Goal: Transaction & Acquisition: Purchase product/service

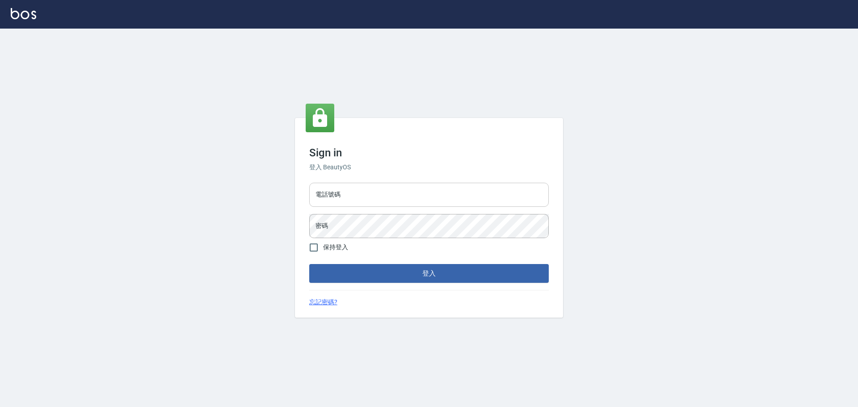
click at [371, 203] on input "電話號碼" at bounding box center [429, 195] width 240 height 24
type input "0989189977"
click at [309, 264] on button "登入" at bounding box center [429, 273] width 240 height 19
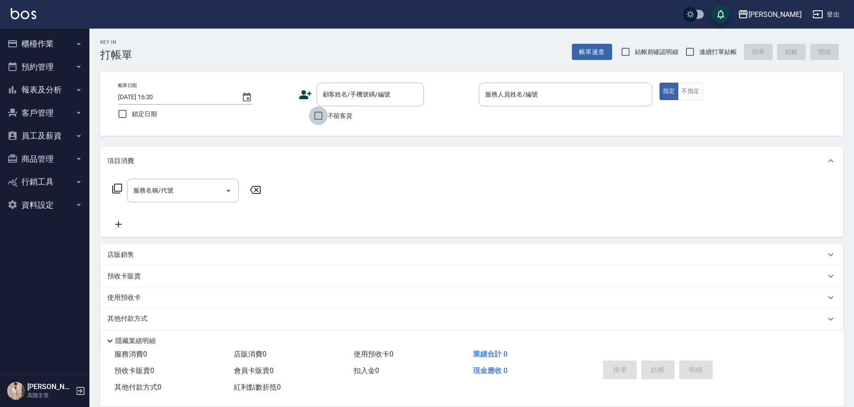
click at [324, 113] on input "不留客資" at bounding box center [318, 115] width 19 height 19
checkbox input "true"
click at [537, 100] on input "服務人員姓名/編號" at bounding box center [565, 95] width 165 height 16
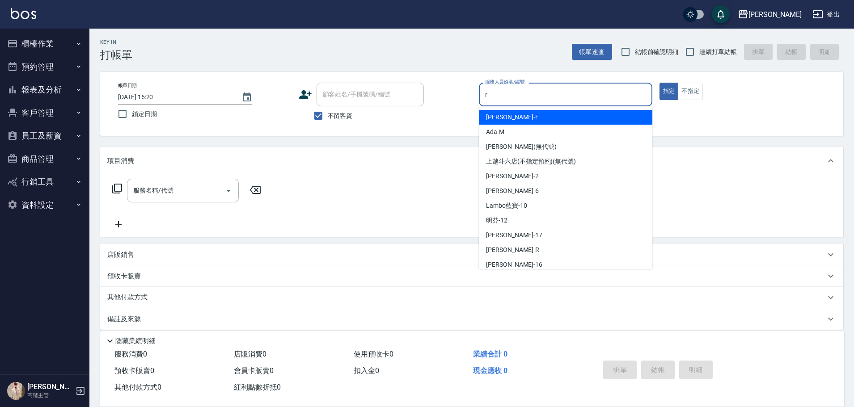
type input "r"
type button "true"
type input "[PERSON_NAME]"
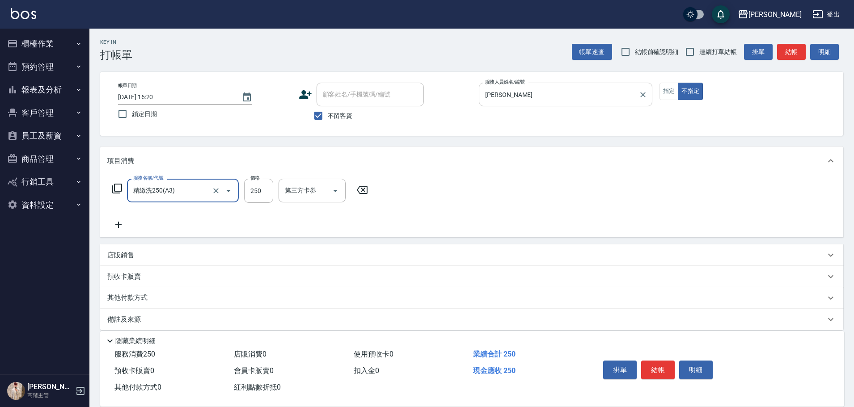
type input "精緻洗250(A3)"
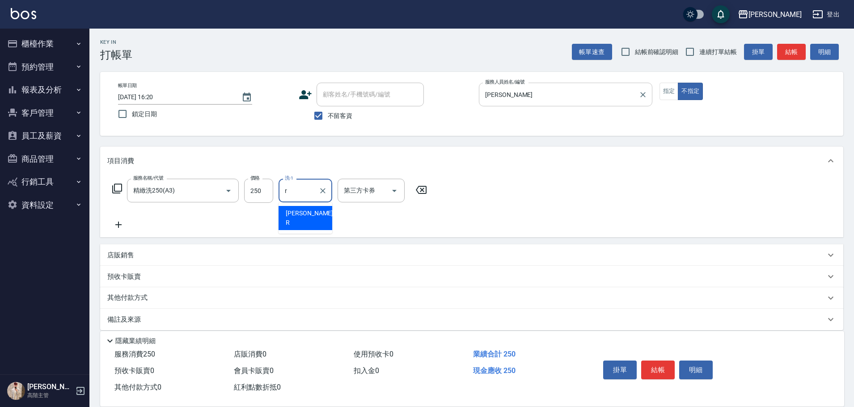
type input "[PERSON_NAME]"
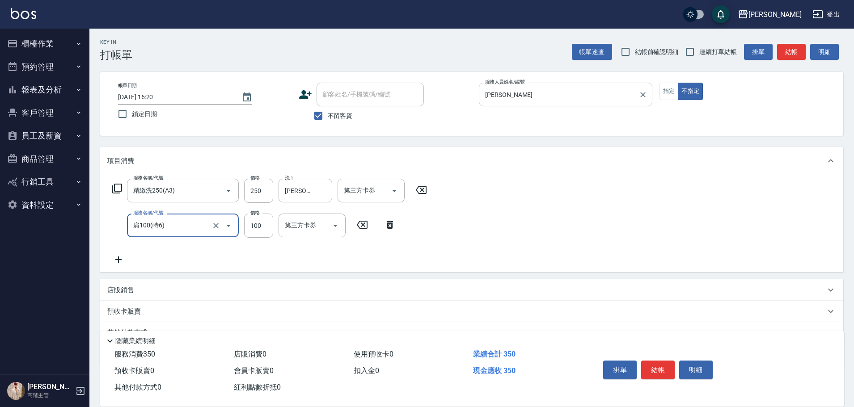
type input "肩100(特6)"
type input "萱芸-32"
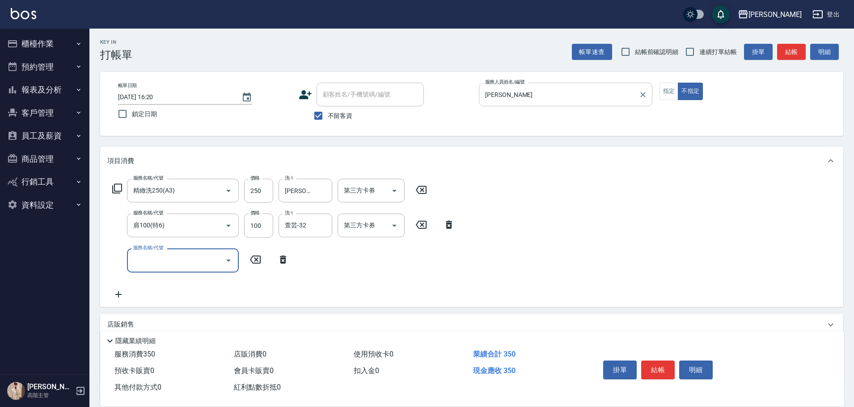
type input "R"
type input "造型50起(A9)"
click at [652, 367] on button "結帳" at bounding box center [658, 370] width 34 height 19
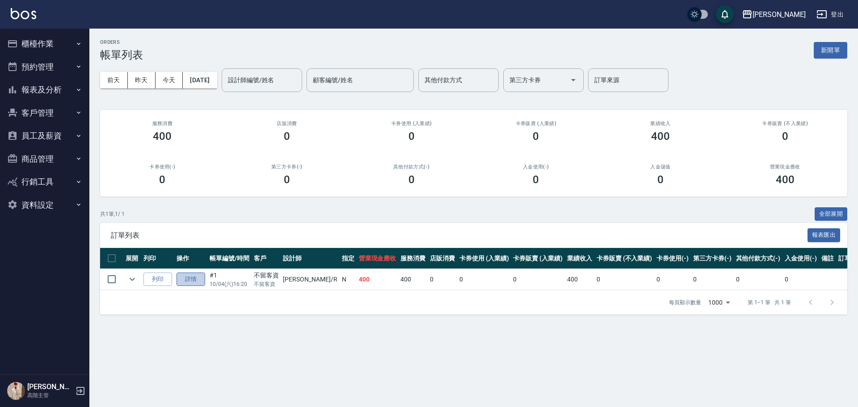
click at [188, 282] on link "詳情" at bounding box center [191, 280] width 29 height 14
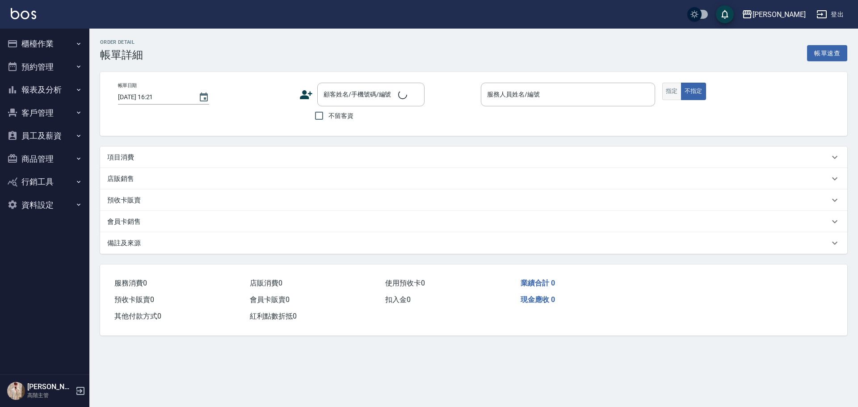
type input "[DATE] 16:20"
checkbox input "true"
type input "[PERSON_NAME]"
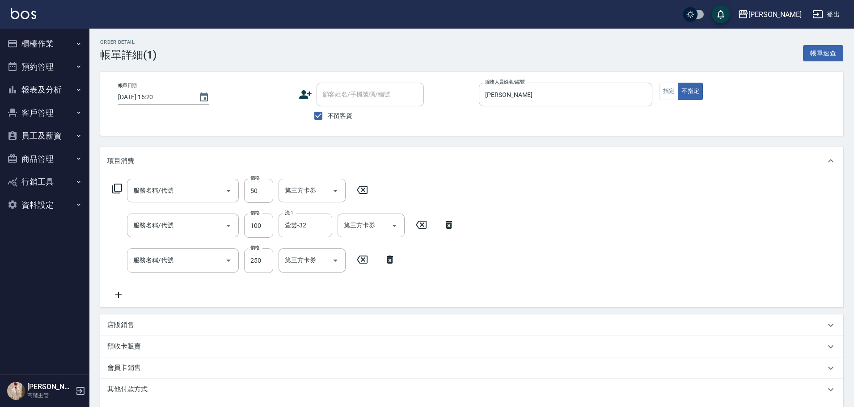
type input "造型50起(A9)"
type input "肩100(特6)"
type input "精緻洗250(A3)"
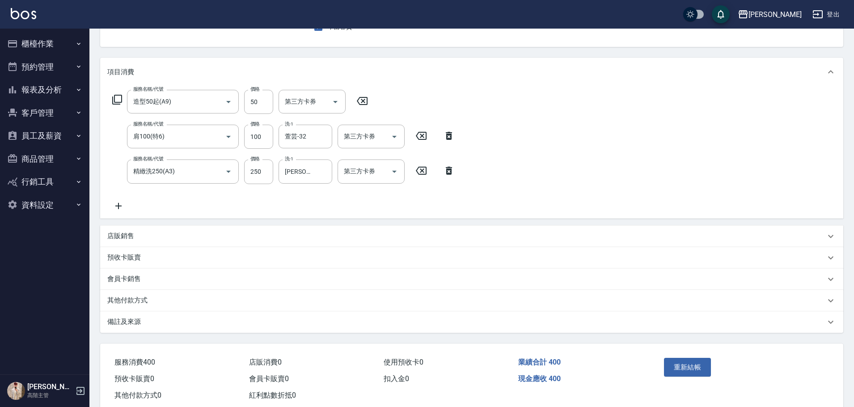
scroll to position [89, 0]
click at [683, 372] on button "重新結帳" at bounding box center [687, 367] width 47 height 19
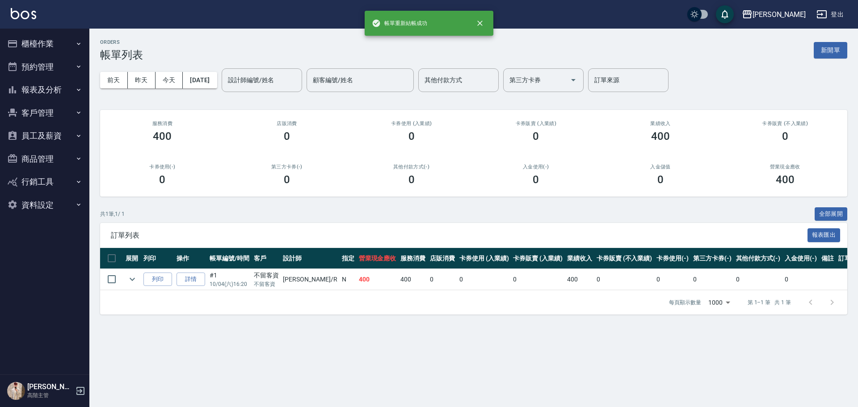
click at [64, 37] on button "櫃檯作業" at bounding box center [45, 43] width 82 height 23
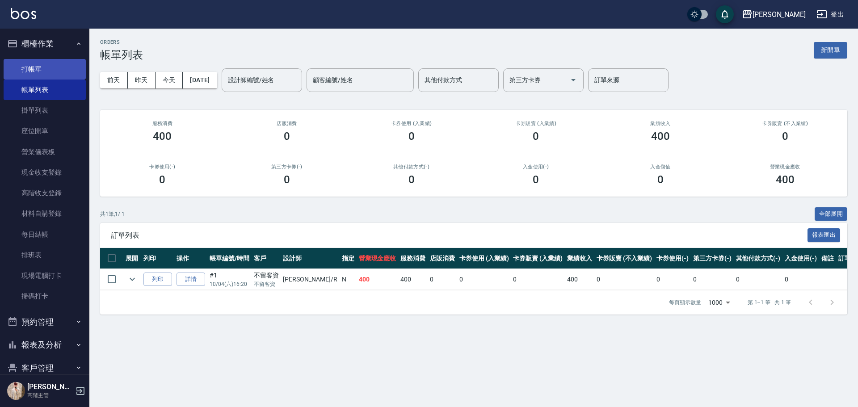
drag, startPoint x: 56, startPoint y: 68, endPoint x: 56, endPoint y: 63, distance: 5.4
click at [56, 68] on link "打帳單" at bounding box center [45, 69] width 82 height 21
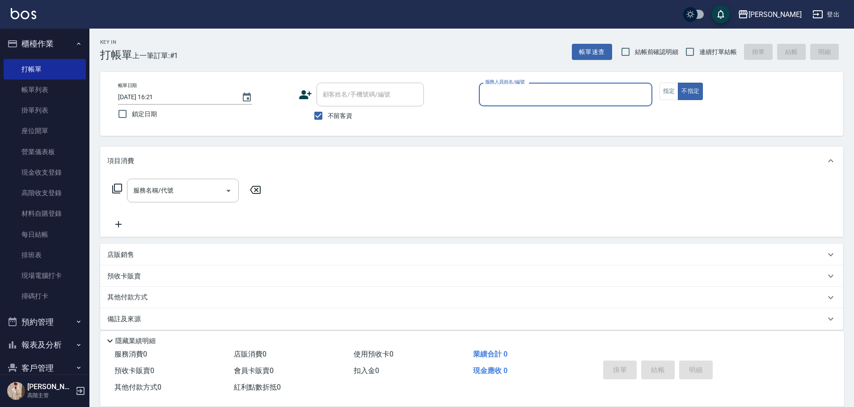
click at [560, 102] on input "服務人員姓名/編號" at bounding box center [565, 95] width 165 height 16
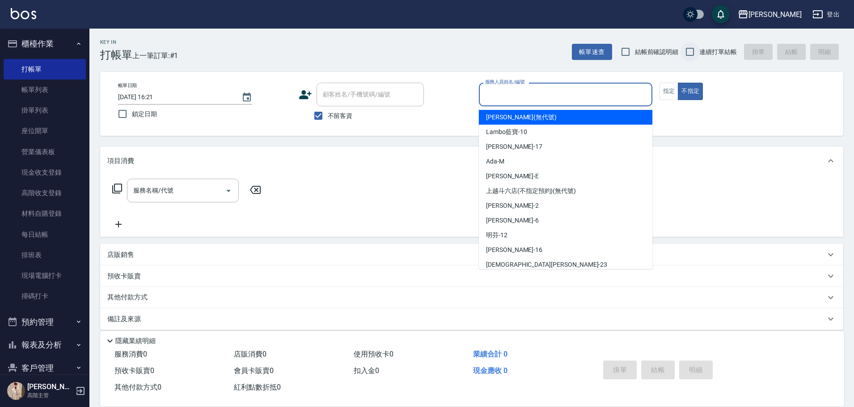
click at [687, 54] on input "連續打單結帳" at bounding box center [689, 51] width 19 height 19
checkbox input "true"
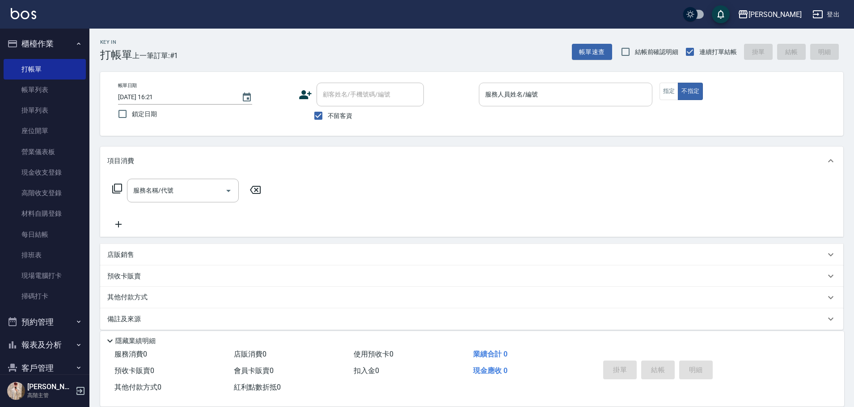
click at [592, 96] on input "服務人員姓名/編號" at bounding box center [565, 95] width 165 height 16
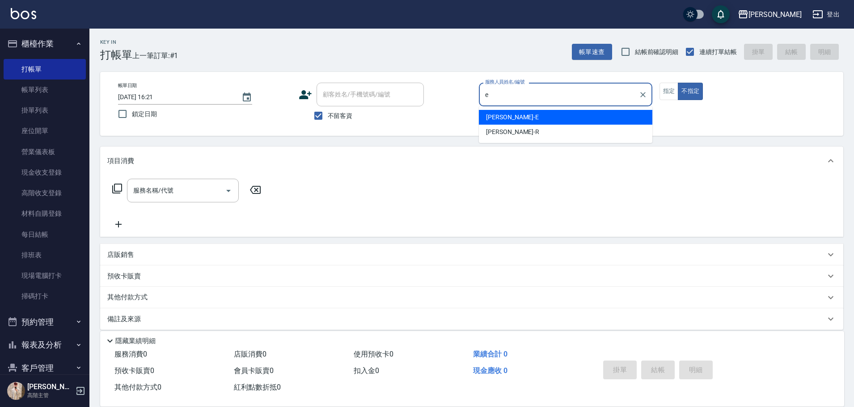
type input "[PERSON_NAME]"
type button "false"
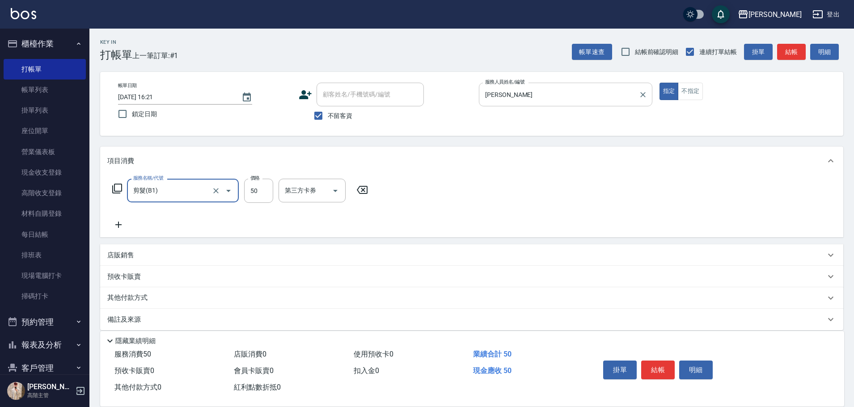
type input "剪髮(B1)"
type input "250"
click at [656, 368] on button "結帳" at bounding box center [658, 370] width 34 height 19
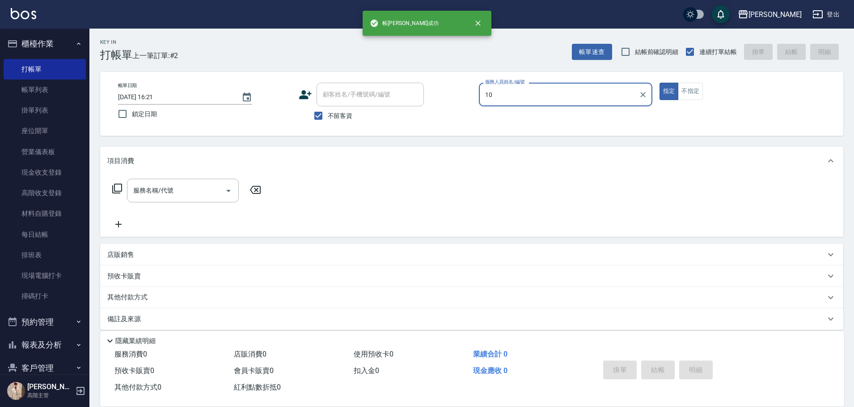
type input "Lambo藍寶-10"
type button "true"
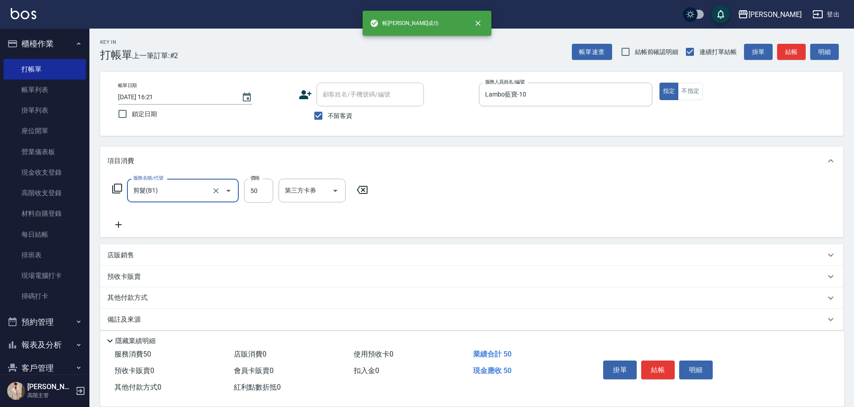
type input "剪髮(B1)"
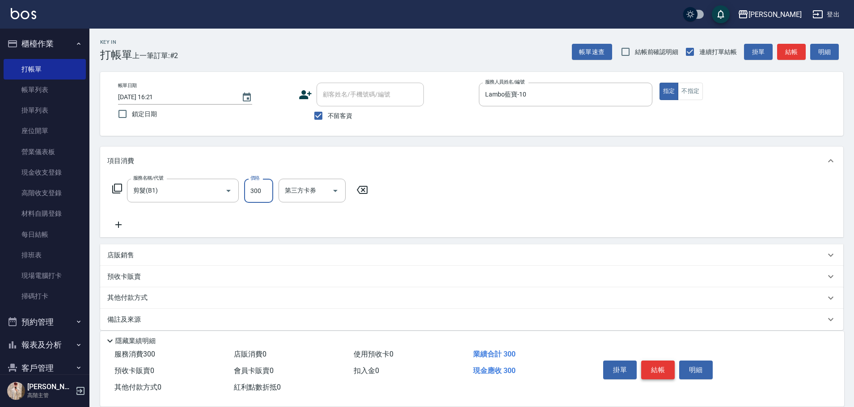
type input "300"
click at [663, 368] on button "結帳" at bounding box center [658, 370] width 34 height 19
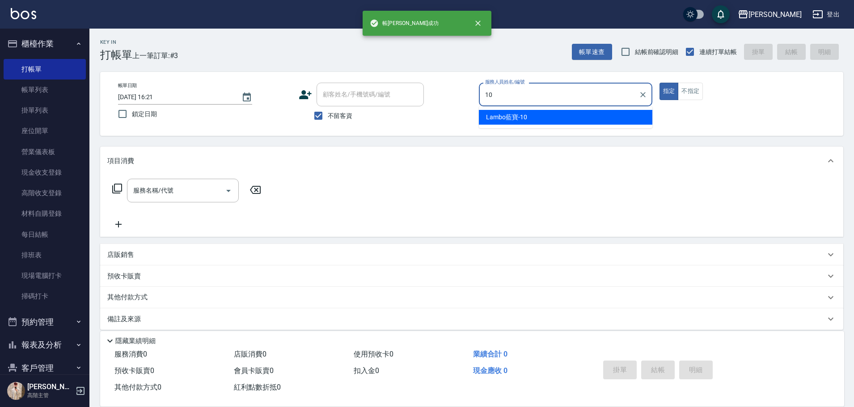
type input "Lambo藍寶-10"
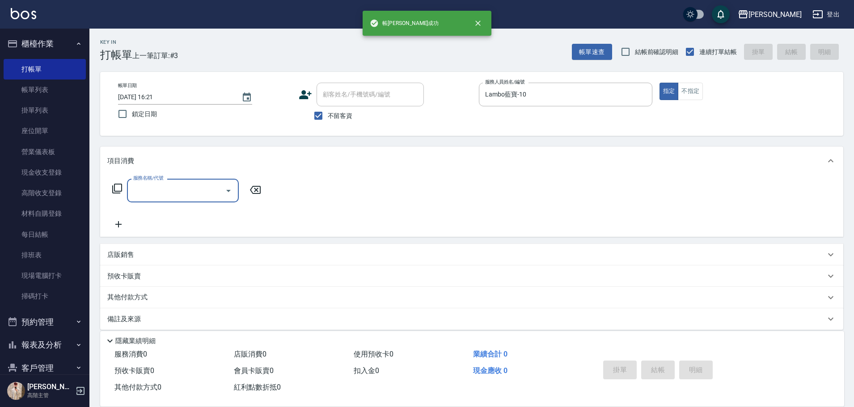
type input "ㄍ"
type input "造型50起(A9)"
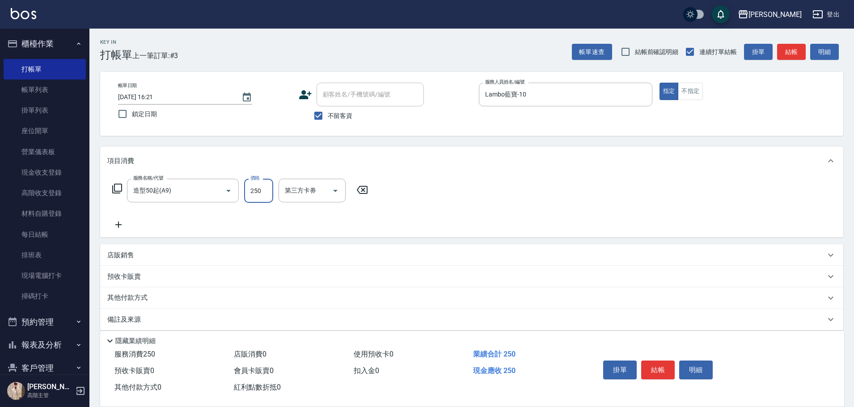
type input "250"
click at [661, 366] on button "結帳" at bounding box center [658, 370] width 34 height 19
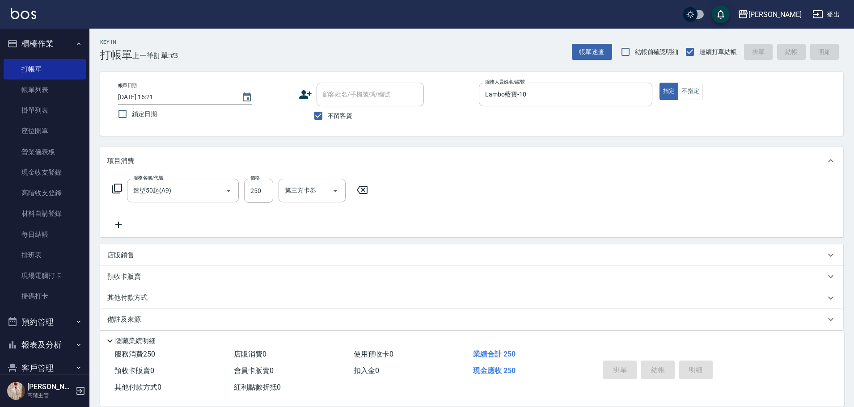
type input "[DATE] 16:22"
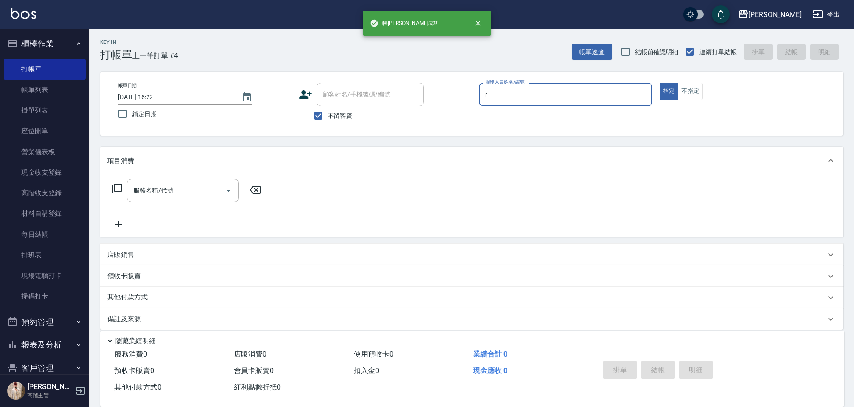
type input "[PERSON_NAME]"
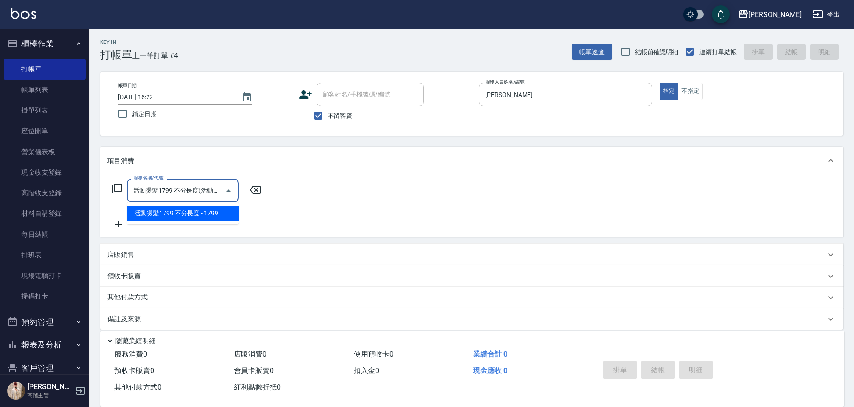
type input "活動燙髮1799 不分長度"
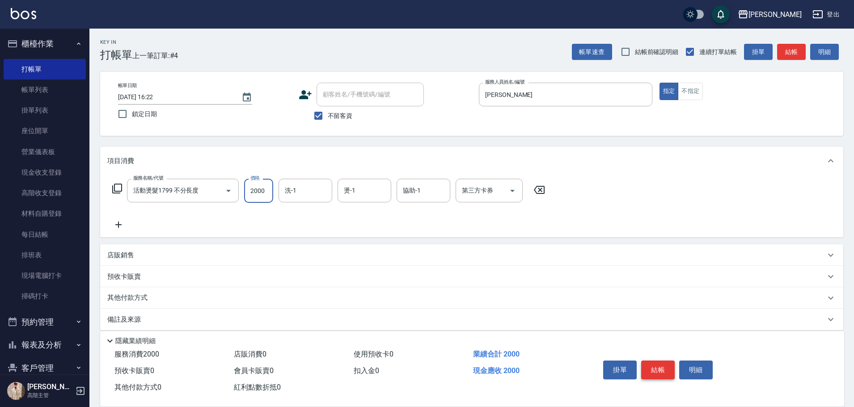
type input "2000"
type input "[PERSON_NAME]-23"
type input "r"
type input "[PERSON_NAME]"
type input "Lambo藍寶-10"
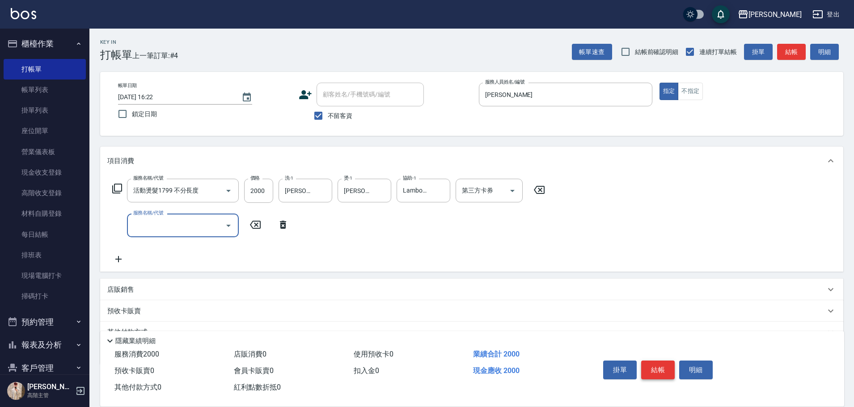
type input "ㄐ"
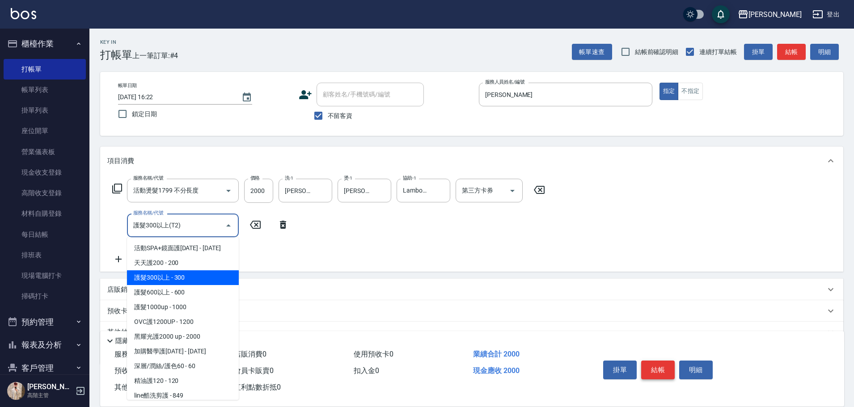
type input "護髮300以上(T2)"
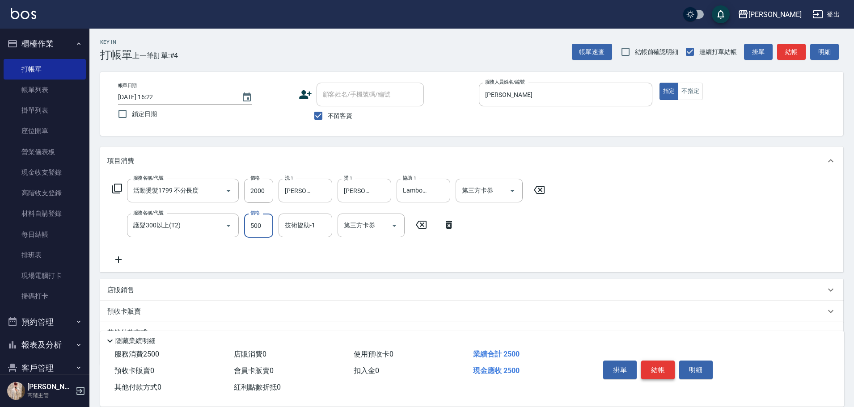
type input "500"
type input "[PERSON_NAME]-23"
click at [663, 365] on button "結帳" at bounding box center [658, 370] width 34 height 19
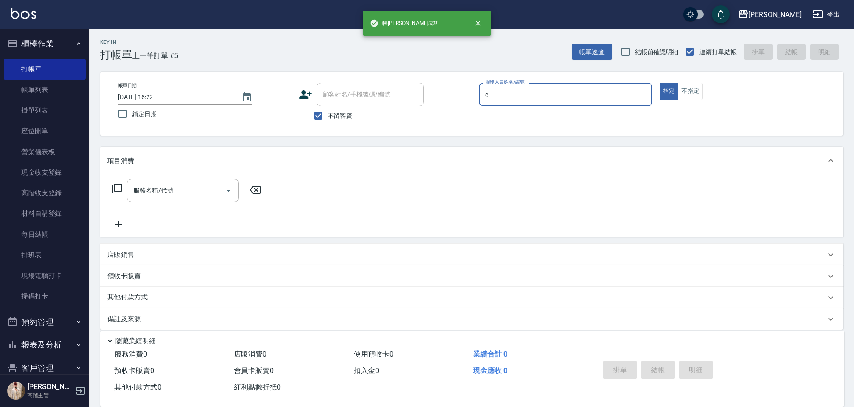
type input "[PERSON_NAME]"
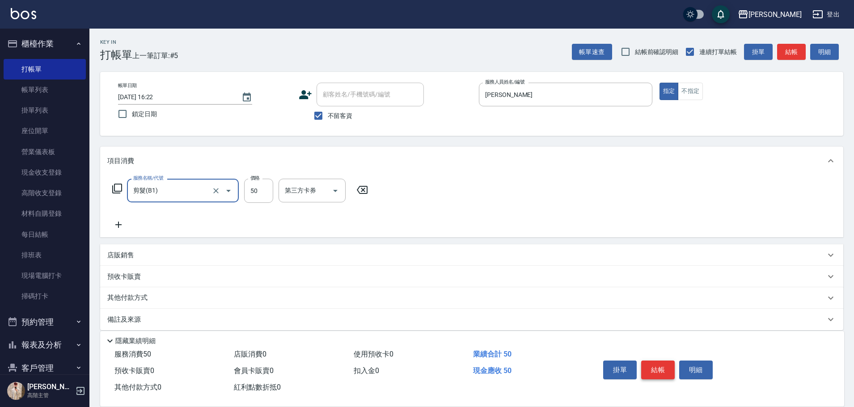
type input "剪髮(B1)"
type input "250"
click at [663, 365] on button "結帳" at bounding box center [658, 370] width 34 height 19
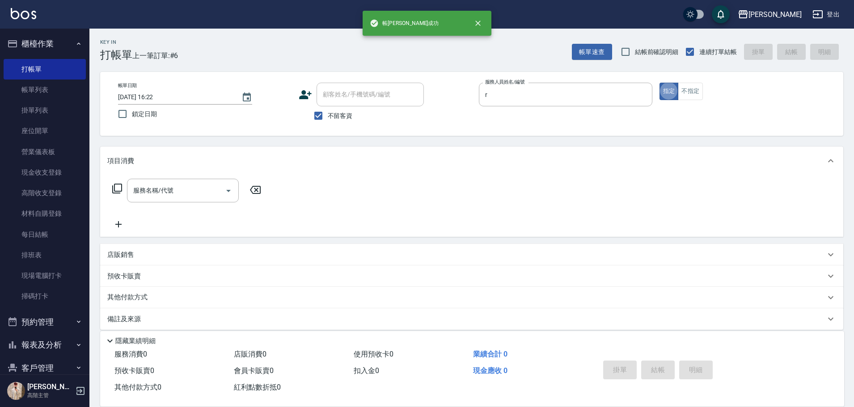
type input "[PERSON_NAME]"
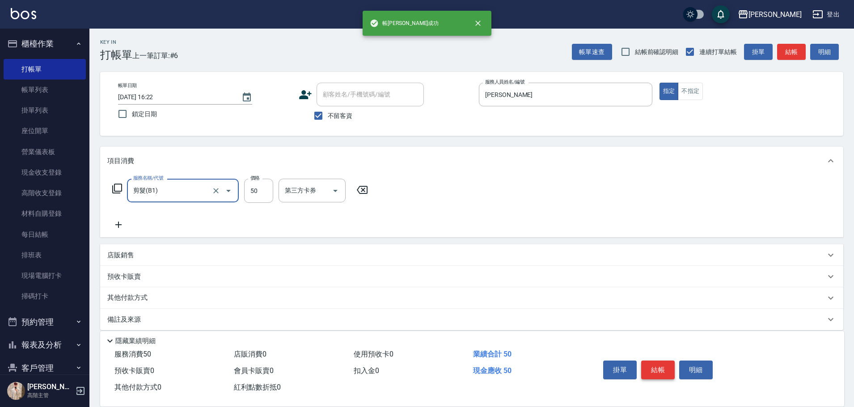
type input "剪髮(B1)"
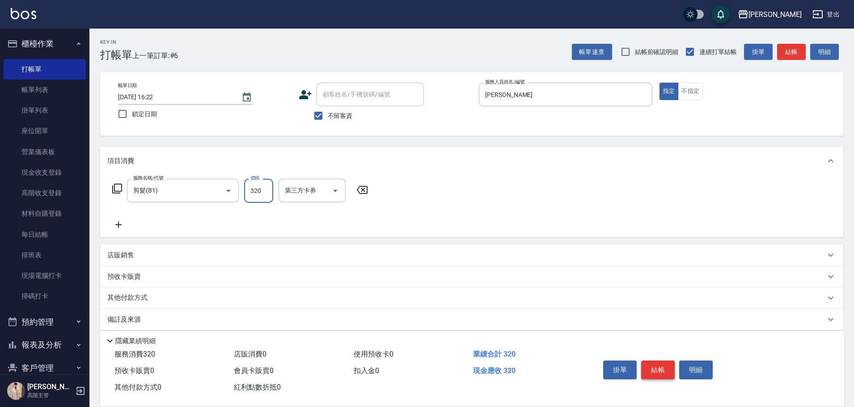
type input "320"
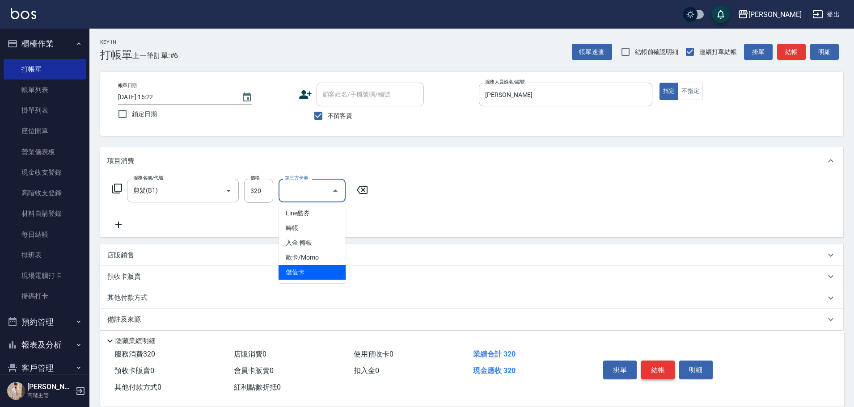
type input "儲值卡"
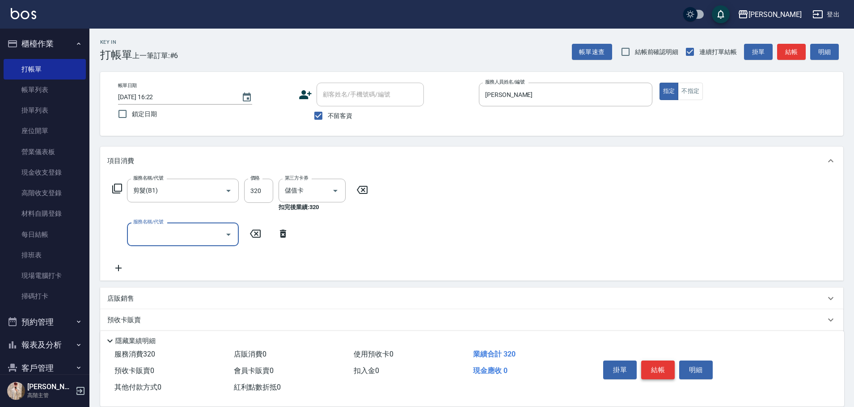
type input "ㄐ"
type input "造"
type input "儲值3000(G1)"
type input "270"
click at [664, 365] on button "結帳" at bounding box center [658, 370] width 34 height 19
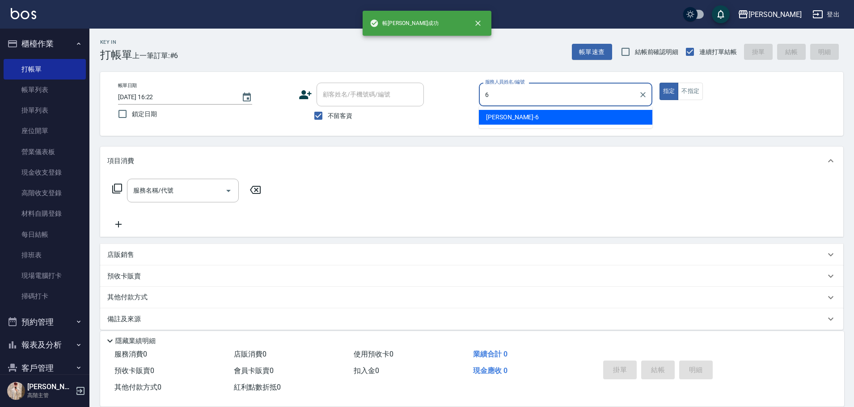
type input "[PERSON_NAME]-6"
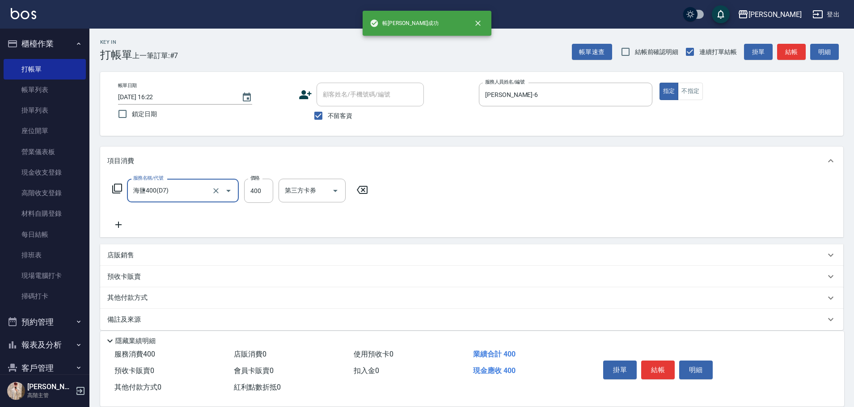
type input "海鹽400(D7)"
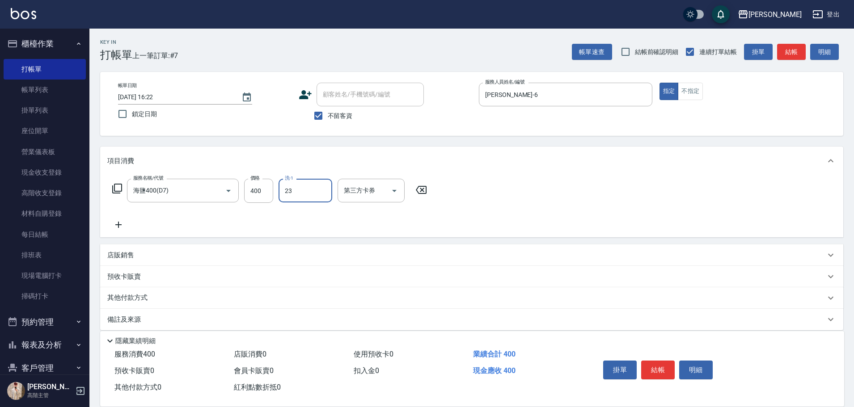
type input "[PERSON_NAME]-23"
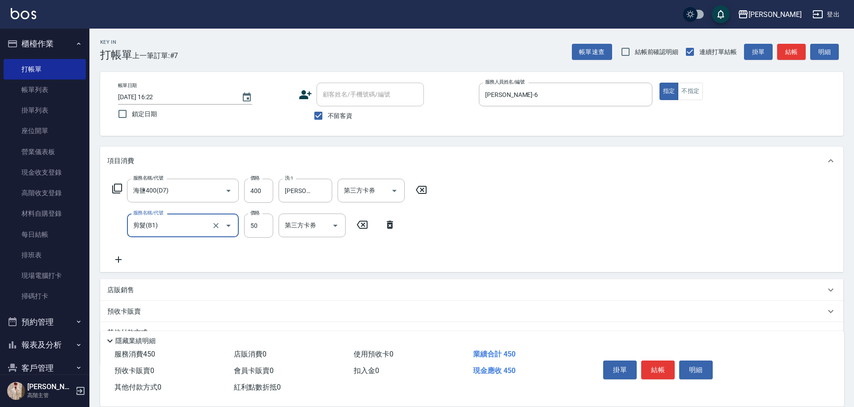
type input "剪髮(B1)"
type input "350"
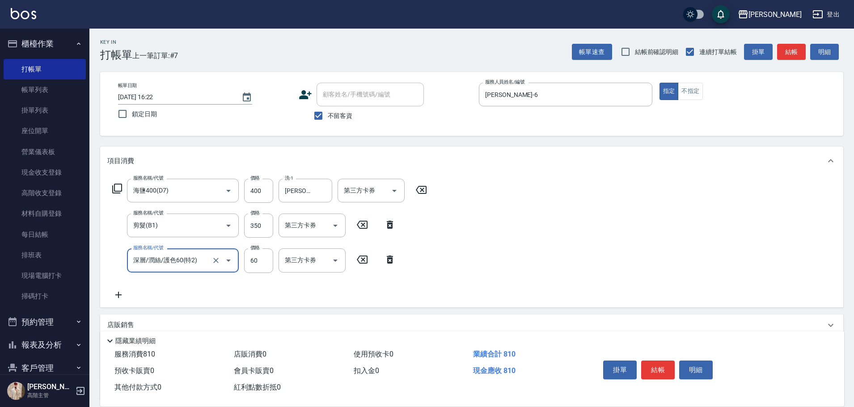
type input "深層/潤絲/護色60(特2)"
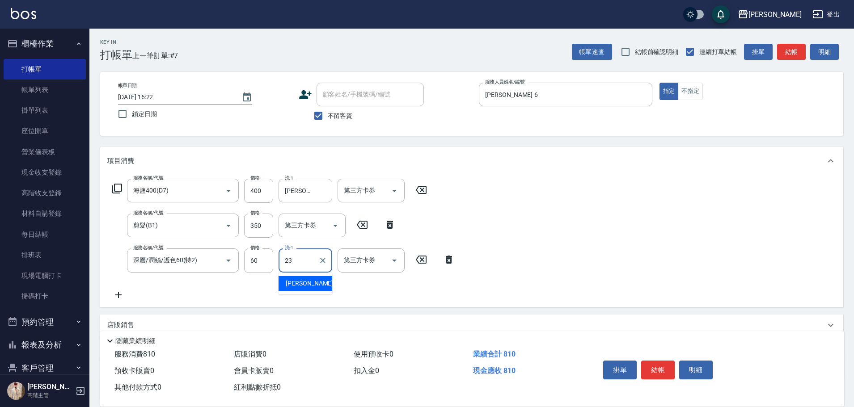
type input "[PERSON_NAME]-23"
click at [669, 366] on button "結帳" at bounding box center [658, 370] width 34 height 19
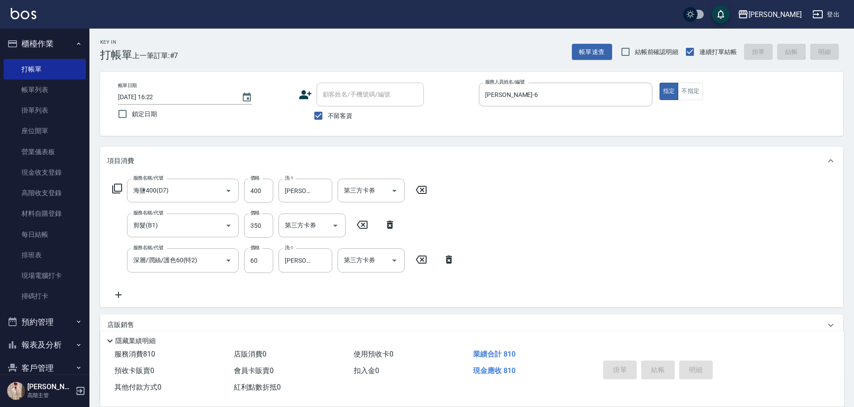
type input "[DATE] 16:23"
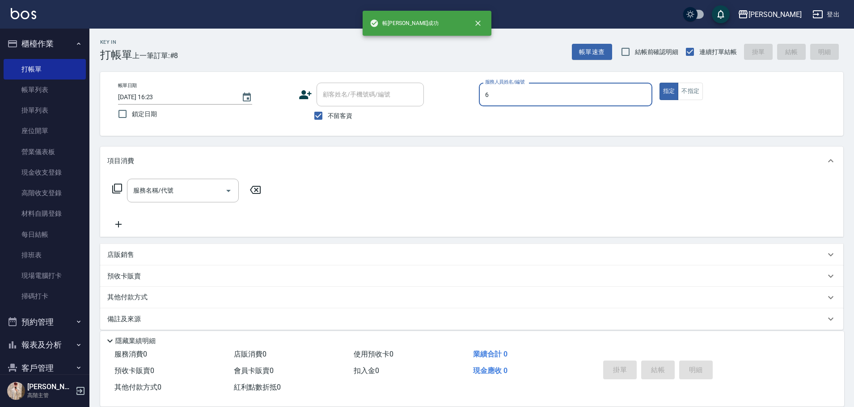
type input "[PERSON_NAME]-6"
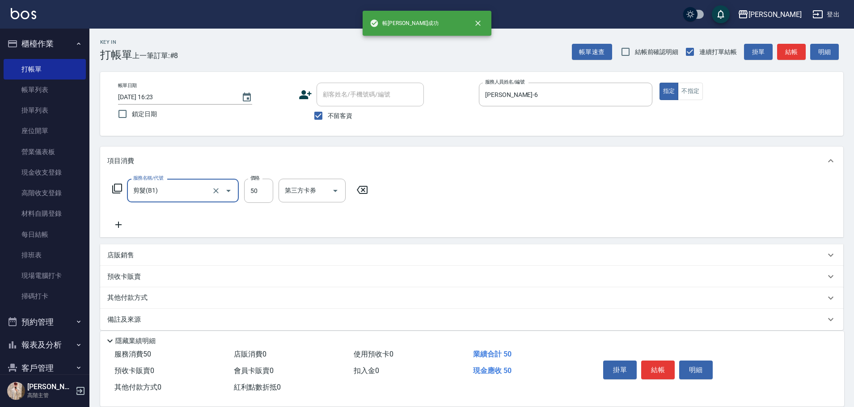
type input "剪髮(B1)"
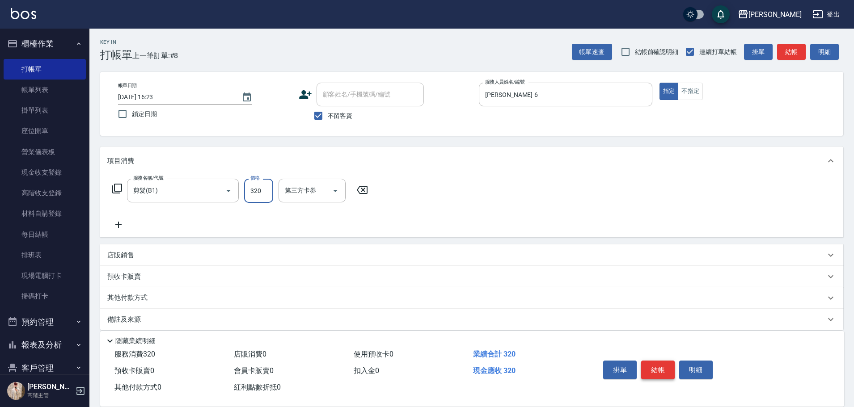
type input "320"
click at [658, 366] on button "結帳" at bounding box center [658, 370] width 34 height 19
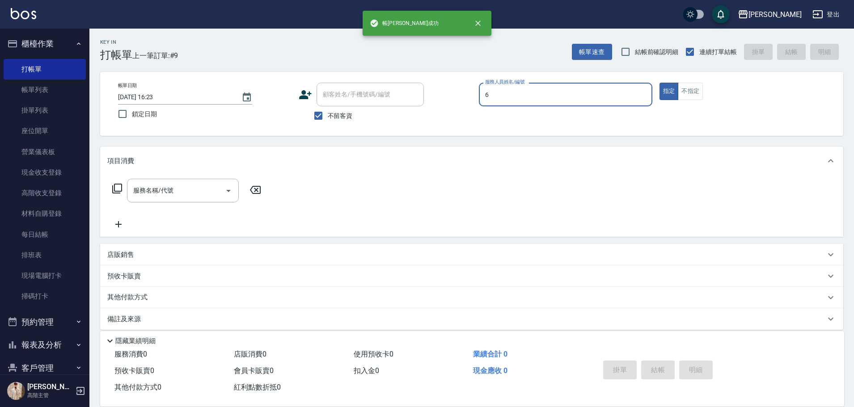
type input "[PERSON_NAME]-6"
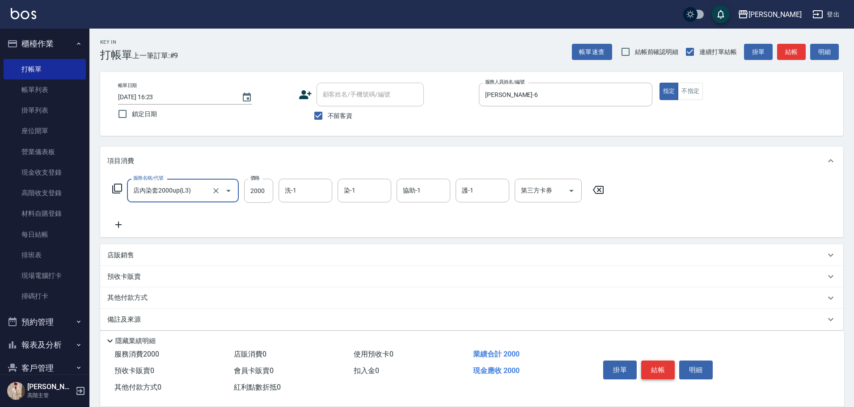
type input "店內染套2000up(L3)"
type input "3500"
type input "[PERSON_NAME]-23"
type input "[PERSON_NAME]-6"
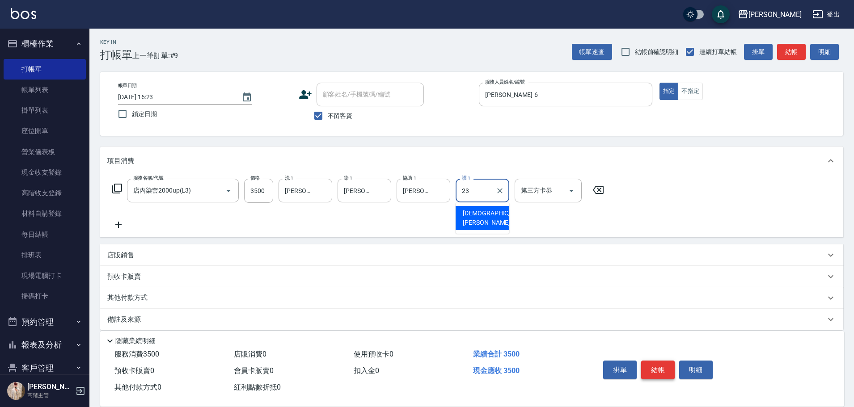
type input "[PERSON_NAME]-23"
click at [658, 366] on button "結帳" at bounding box center [658, 370] width 34 height 19
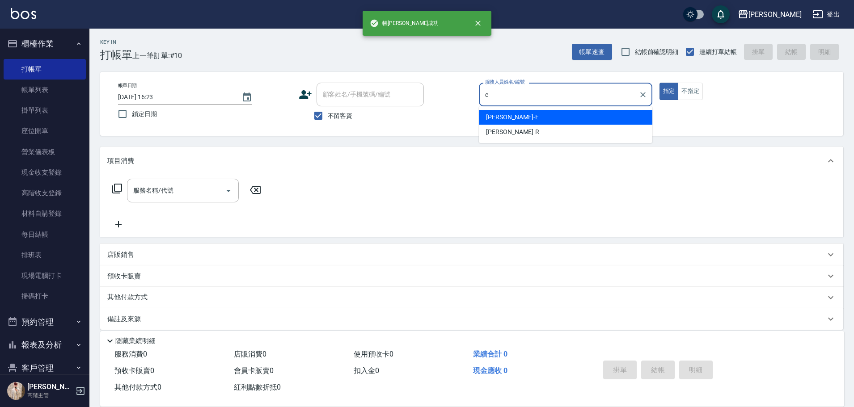
type input "[PERSON_NAME]"
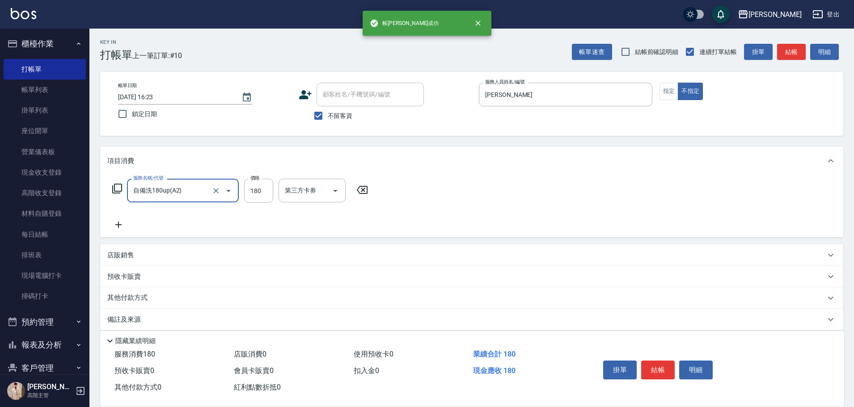
type input "自備洗180up(A2)"
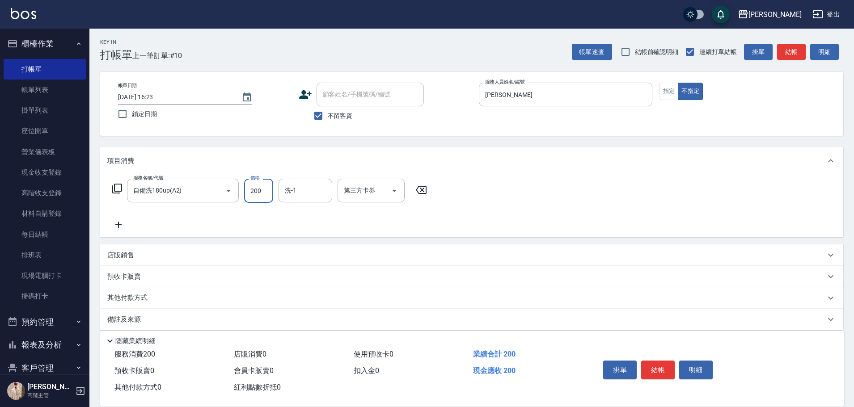
type input "200"
type input "2"
type input "萱芸-32"
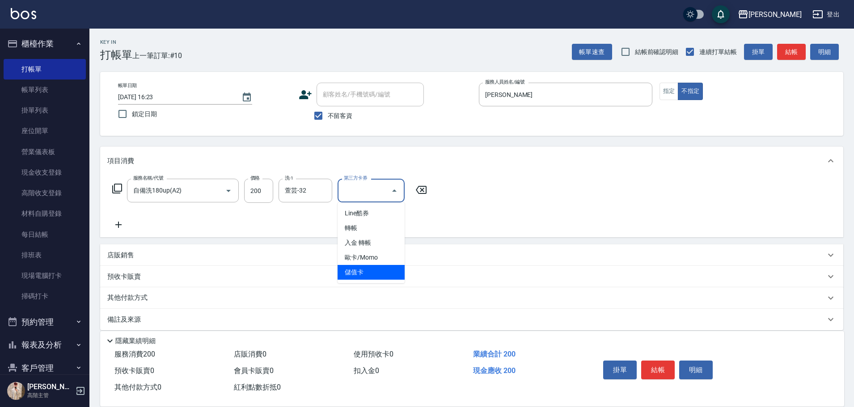
type input "儲值卡"
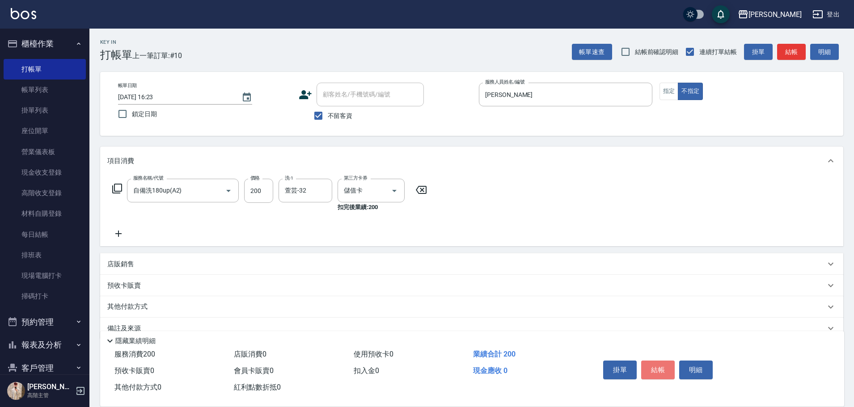
click at [656, 366] on button "結帳" at bounding box center [658, 370] width 34 height 19
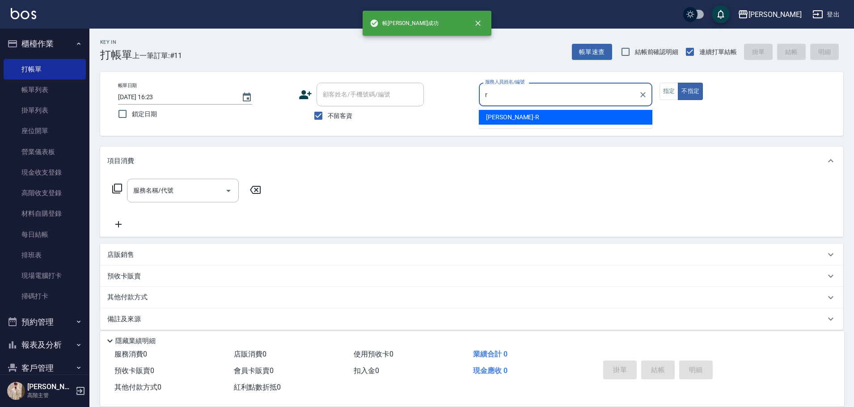
type input "[PERSON_NAME]"
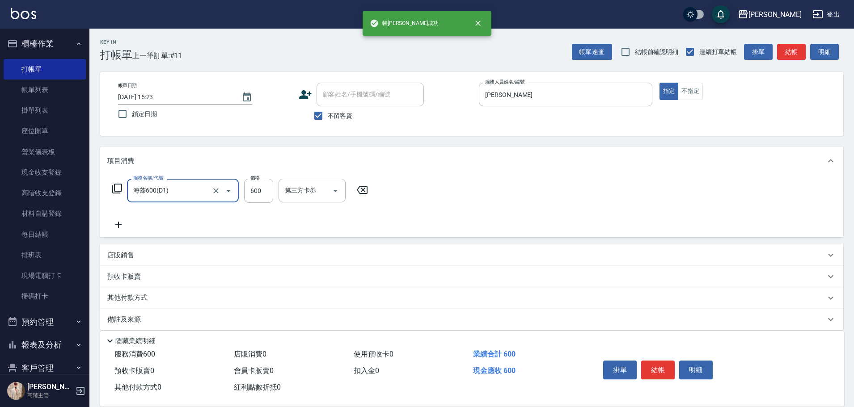
type input "海藻600(D1)"
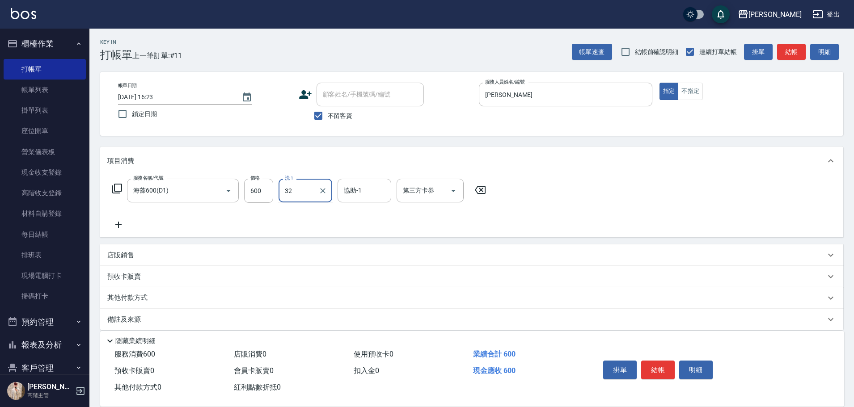
type input "萱芸-32"
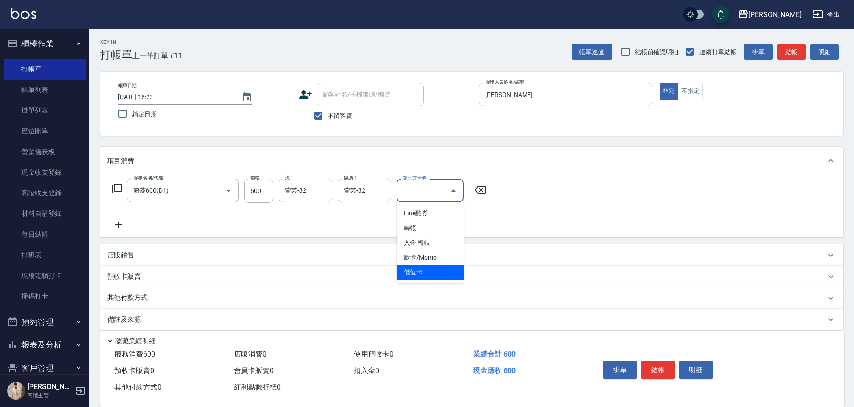
type input "儲值卡"
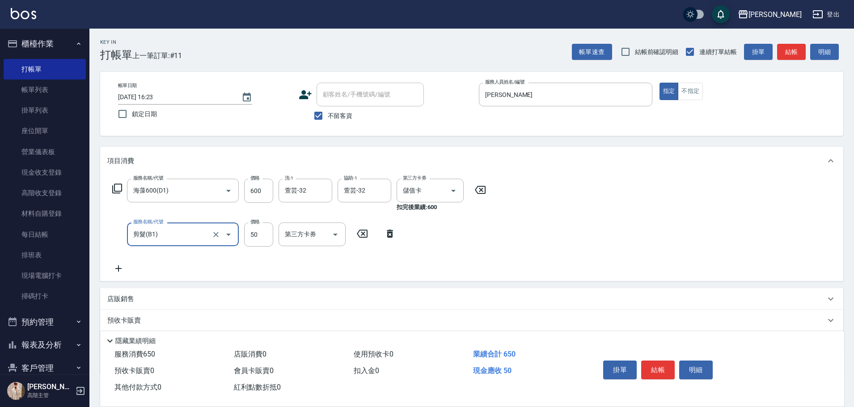
type input "剪髮(B1)"
type input "200"
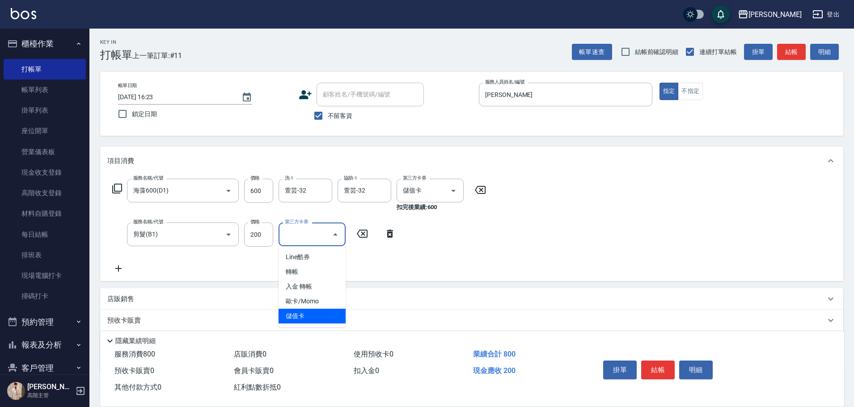
type input "儲值卡"
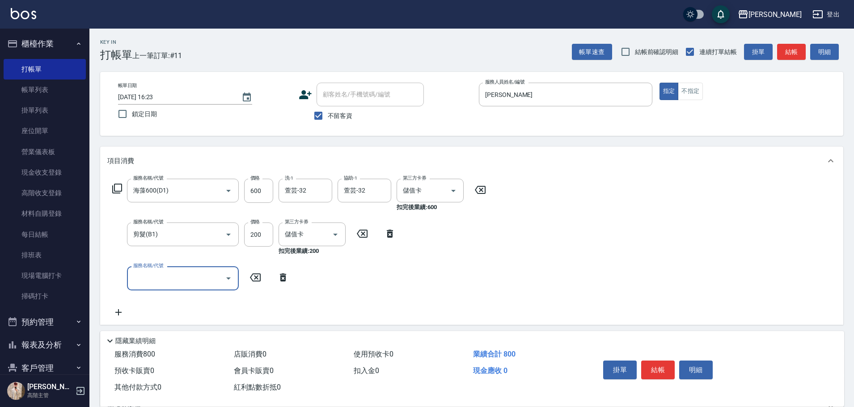
type input "ㄔ"
type input "護髮300以上(T2)"
type input "500"
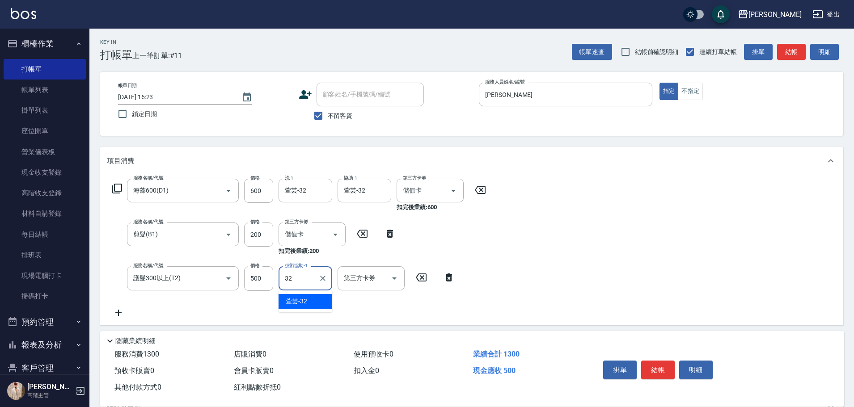
type input "萱芸-32"
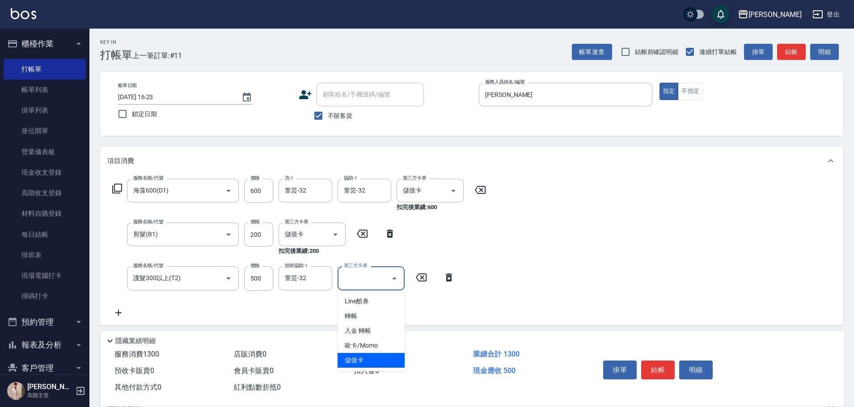
type input "儲值卡"
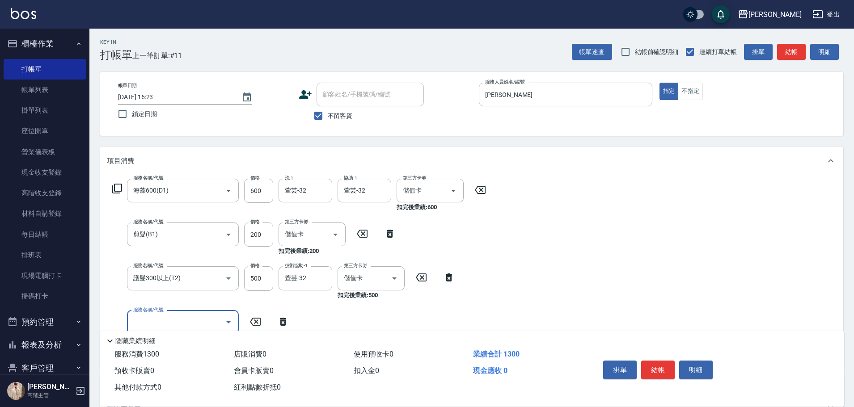
type input "ㄔ"
type input "儲值3000(G1)"
type input "1190"
click at [657, 366] on button "結帳" at bounding box center [658, 370] width 34 height 19
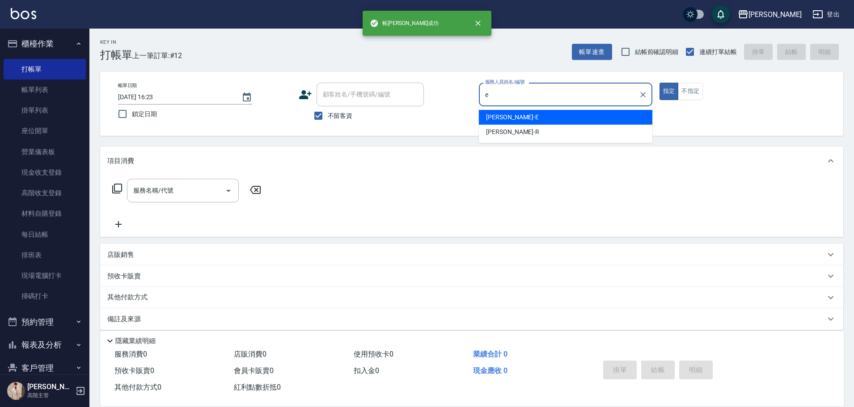
type input "[PERSON_NAME]"
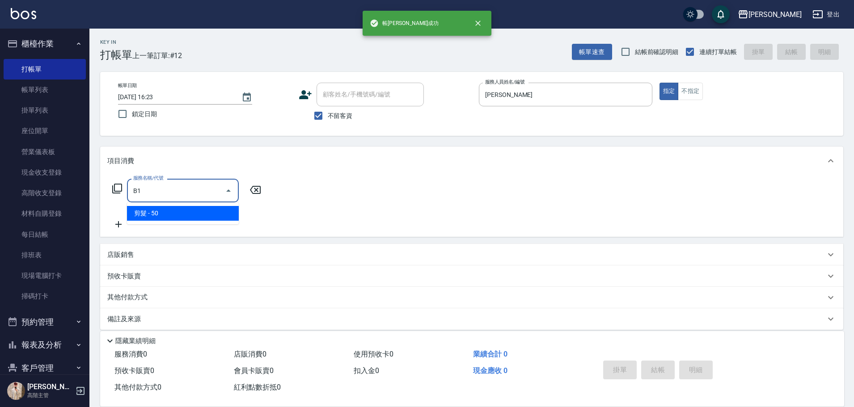
type input "剪髮(B1)"
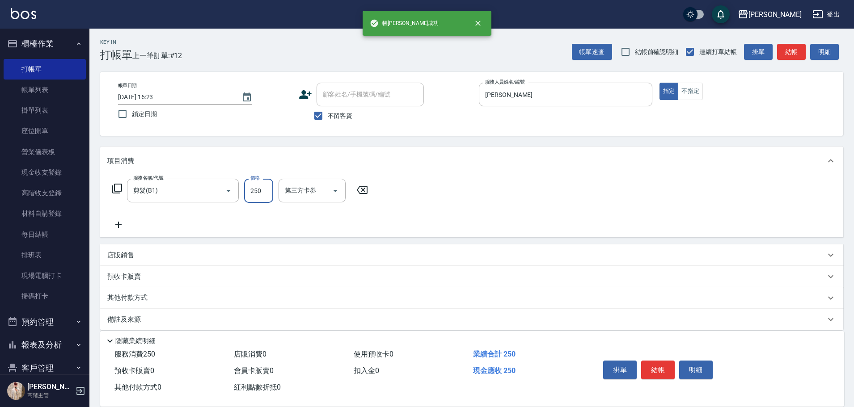
type input "250"
drag, startPoint x: 639, startPoint y: 369, endPoint x: 643, endPoint y: 365, distance: 4.8
click at [641, 366] on div "掛單 結帳 明細" at bounding box center [657, 371] width 117 height 28
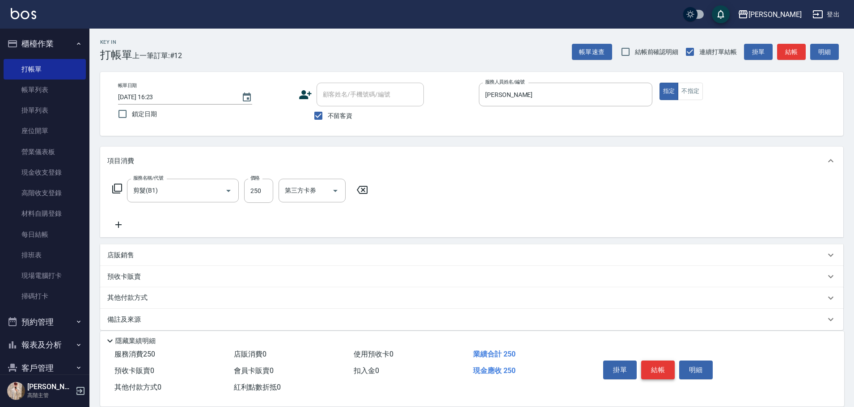
click at [644, 365] on button "結帳" at bounding box center [658, 370] width 34 height 19
